Goal: Entertainment & Leisure: Consume media (video, audio)

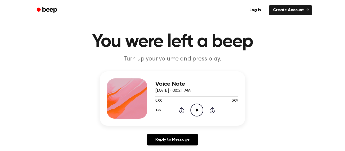
scroll to position [11, 0]
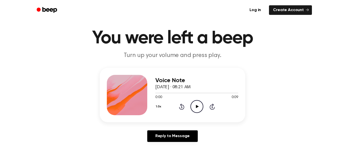
click at [196, 113] on circle at bounding box center [196, 106] width 12 height 12
click at [194, 104] on icon "Play Audio" at bounding box center [196, 106] width 13 height 13
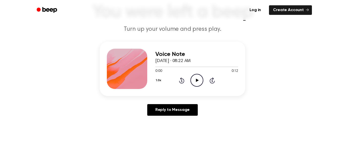
scroll to position [40, 0]
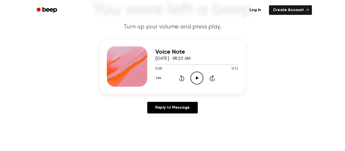
click at [196, 82] on icon "Play Audio" at bounding box center [196, 78] width 13 height 13
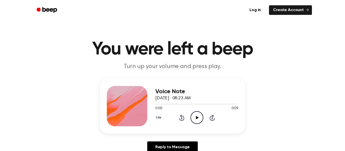
click at [197, 116] on icon "Play Audio" at bounding box center [196, 117] width 13 height 13
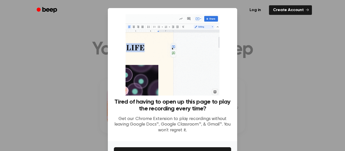
click at [240, 70] on div at bounding box center [172, 75] width 345 height 151
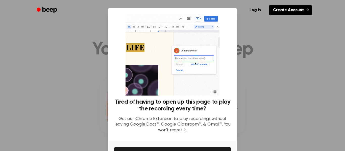
click at [294, 10] on link "Create Account" at bounding box center [290, 10] width 43 height 10
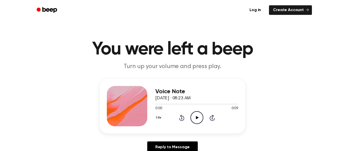
click at [194, 119] on icon "Play Audio" at bounding box center [196, 117] width 13 height 13
click at [202, 118] on icon "Play Audio" at bounding box center [196, 117] width 13 height 13
click at [202, 119] on icon "Play Audio" at bounding box center [196, 117] width 13 height 13
click at [119, 107] on div at bounding box center [127, 106] width 40 height 40
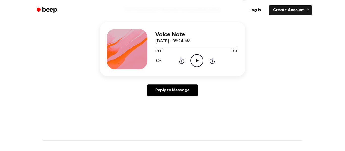
scroll to position [58, 0]
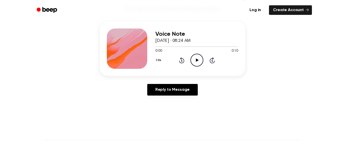
click at [206, 60] on div "1.0x Rewind 5 seconds Play Audio Skip 5 seconds" at bounding box center [196, 60] width 83 height 13
click at [197, 64] on icon "Play Audio" at bounding box center [196, 60] width 13 height 13
click at [199, 71] on div "Voice Note September 18, 2025 · 08:24 AM 0:00 0:10 Your browser does not suppor…" at bounding box center [172, 48] width 145 height 54
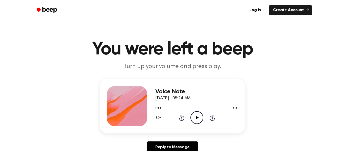
click at [188, 128] on div "Voice Note [DATE] · 08:24 AM 0:00 0:10 Your browser does not support the [objec…" at bounding box center [172, 106] width 145 height 54
click at [202, 121] on circle at bounding box center [196, 118] width 12 height 12
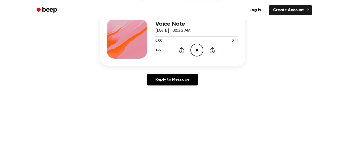
scroll to position [74, 0]
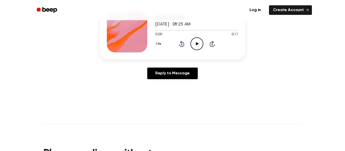
click at [190, 47] on icon "Play Audio" at bounding box center [196, 43] width 13 height 13
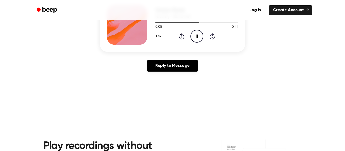
scroll to position [0, 0]
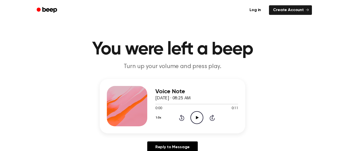
click at [199, 117] on icon "Play Audio" at bounding box center [196, 117] width 13 height 13
click at [193, 122] on circle at bounding box center [196, 118] width 12 height 12
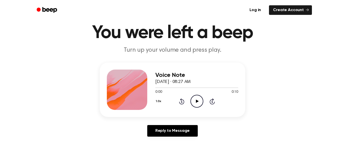
scroll to position [17, 0]
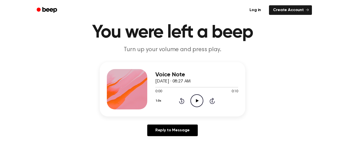
click at [195, 102] on icon "Play Audio" at bounding box center [196, 100] width 13 height 13
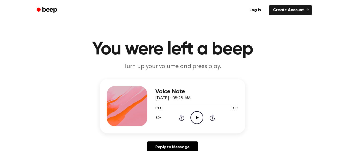
click at [197, 114] on icon "Play Audio" at bounding box center [196, 117] width 13 height 13
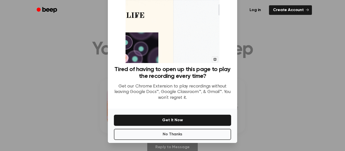
scroll to position [31, 0]
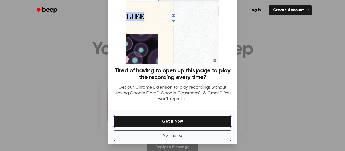
click at [206, 120] on button "Get It Now" at bounding box center [172, 121] width 117 height 11
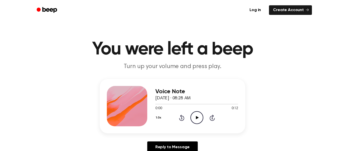
click at [196, 116] on icon "Play Audio" at bounding box center [196, 117] width 13 height 13
click at [197, 121] on icon "Play Audio" at bounding box center [196, 117] width 13 height 13
click at [200, 118] on icon "Play Audio" at bounding box center [196, 117] width 13 height 13
